Goal: Task Accomplishment & Management: Manage account settings

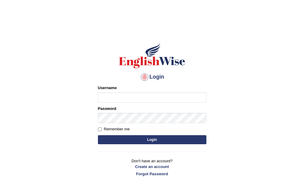
click at [146, 99] on input "Username" at bounding box center [152, 98] width 109 height 10
type input "Jasmeet12"
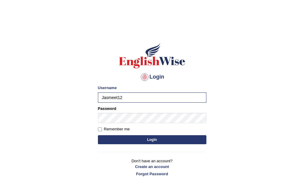
click at [122, 143] on button "Login" at bounding box center [152, 139] width 109 height 9
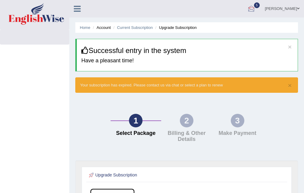
click at [284, 6] on link "[PERSON_NAME]" at bounding box center [282, 8] width 44 height 16
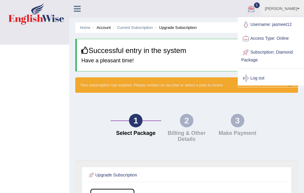
click at [77, 4] on link at bounding box center [77, 8] width 16 height 9
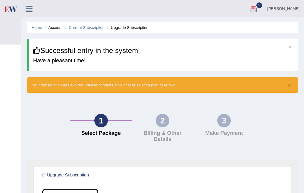
click at [29, 5] on icon at bounding box center [29, 9] width 7 height 8
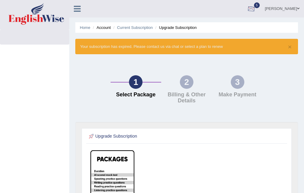
click at [297, 5] on link "[PERSON_NAME]" at bounding box center [282, 8] width 44 height 16
